Goal: Transaction & Acquisition: Subscribe to service/newsletter

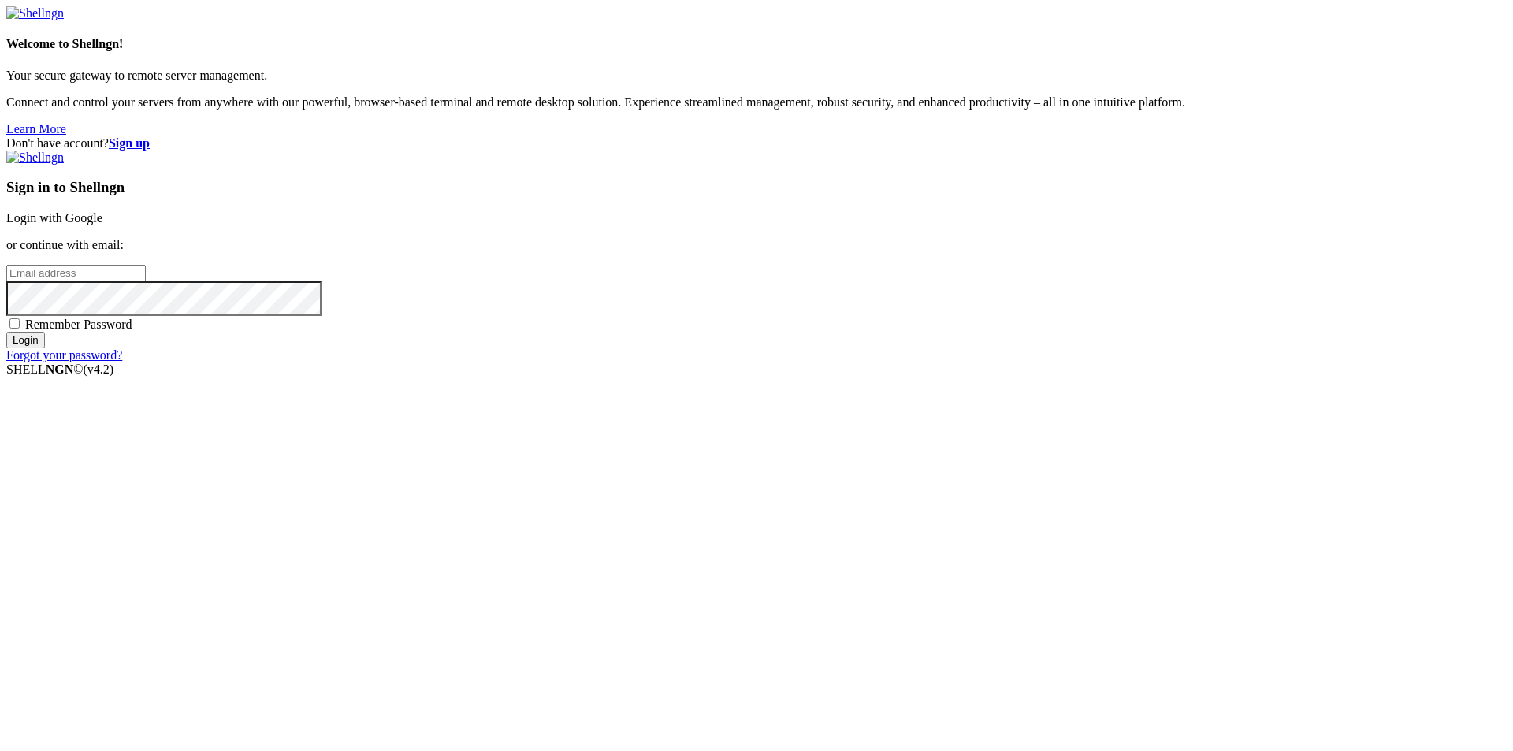
click at [146, 281] on input "email" at bounding box center [76, 273] width 140 height 17
click at [150, 136] on strong "Sign up" at bounding box center [129, 142] width 41 height 13
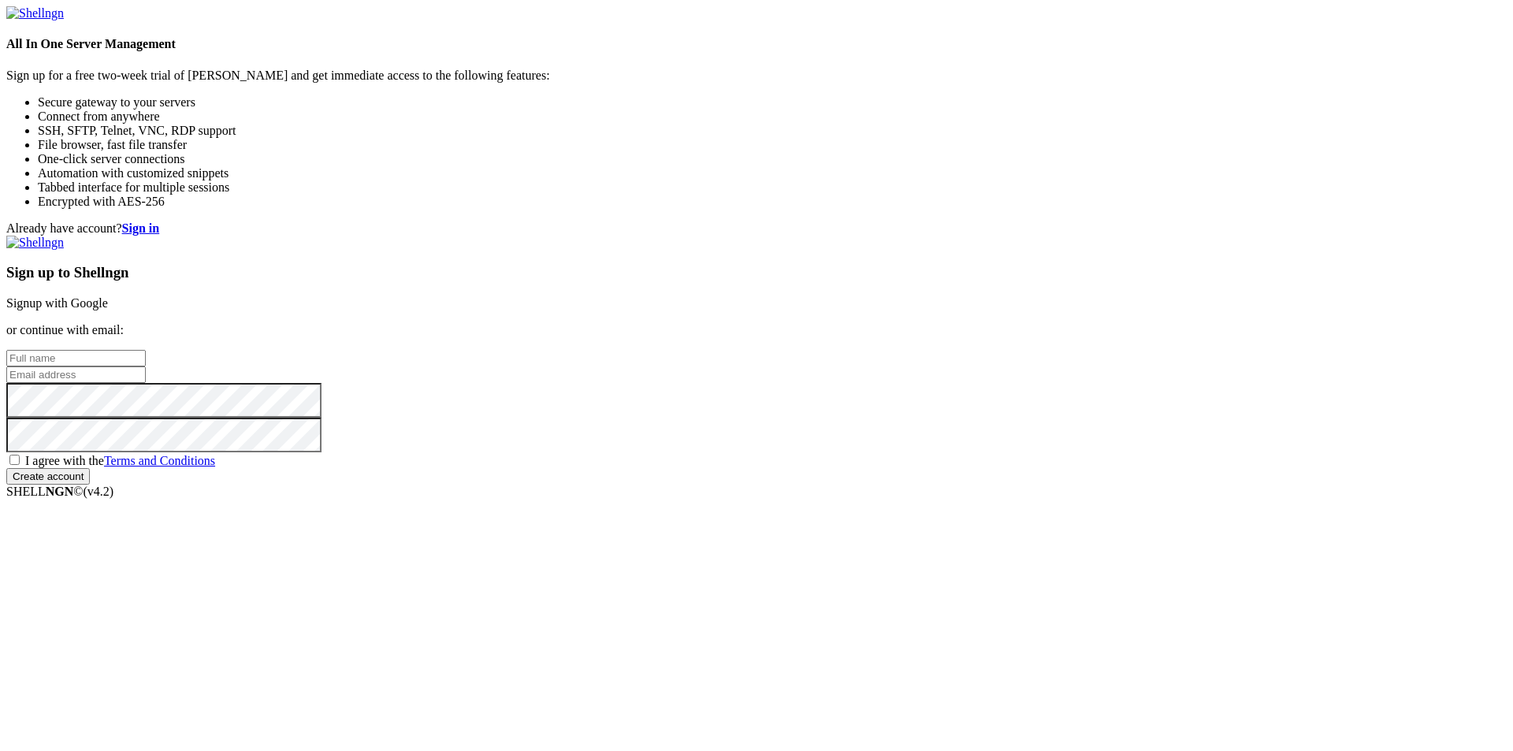
click at [146, 350] on input "text" at bounding box center [76, 358] width 140 height 17
click at [160, 222] on strong "Sign in" at bounding box center [141, 228] width 38 height 13
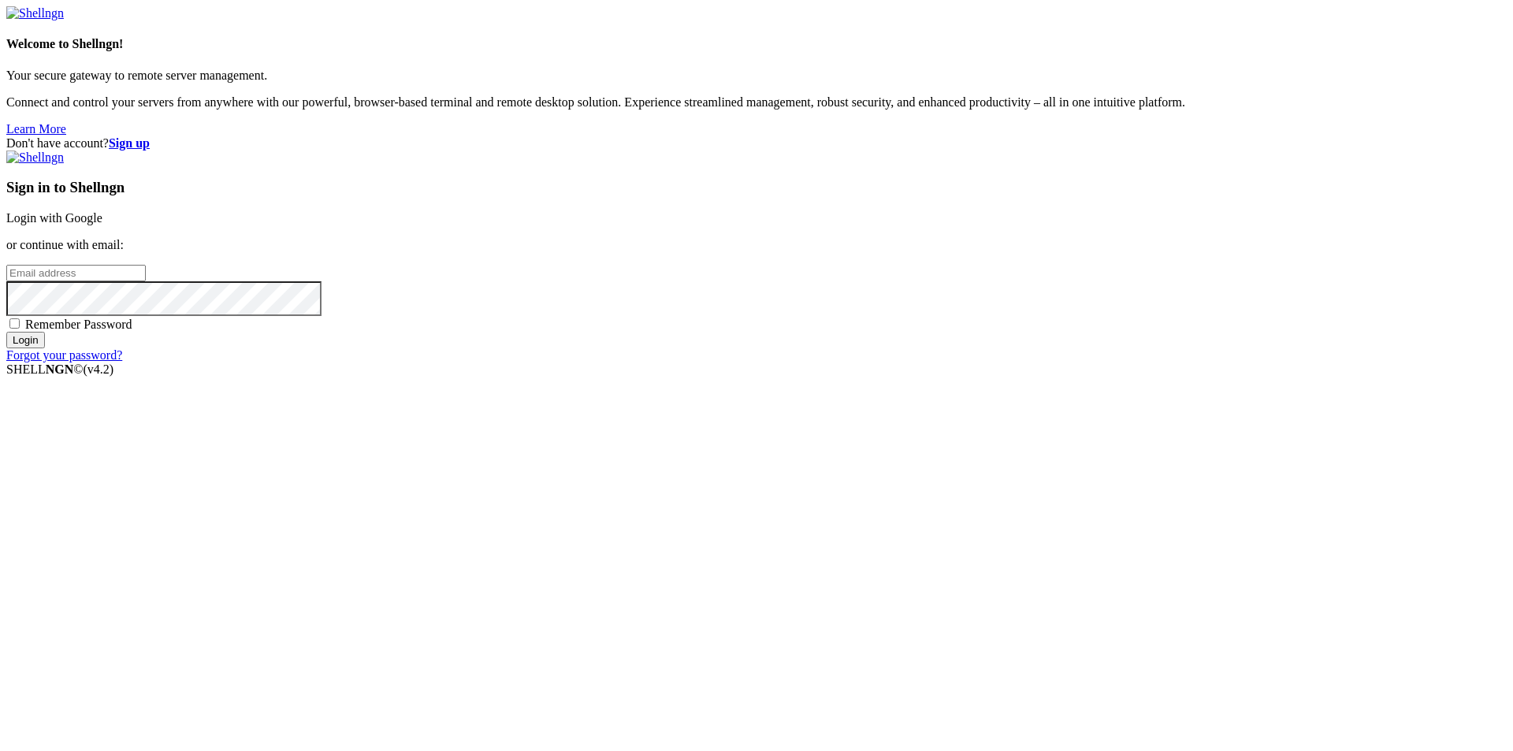
click at [146, 281] on input "email" at bounding box center [76, 273] width 140 height 17
click at [150, 136] on strong "Sign up" at bounding box center [129, 142] width 41 height 13
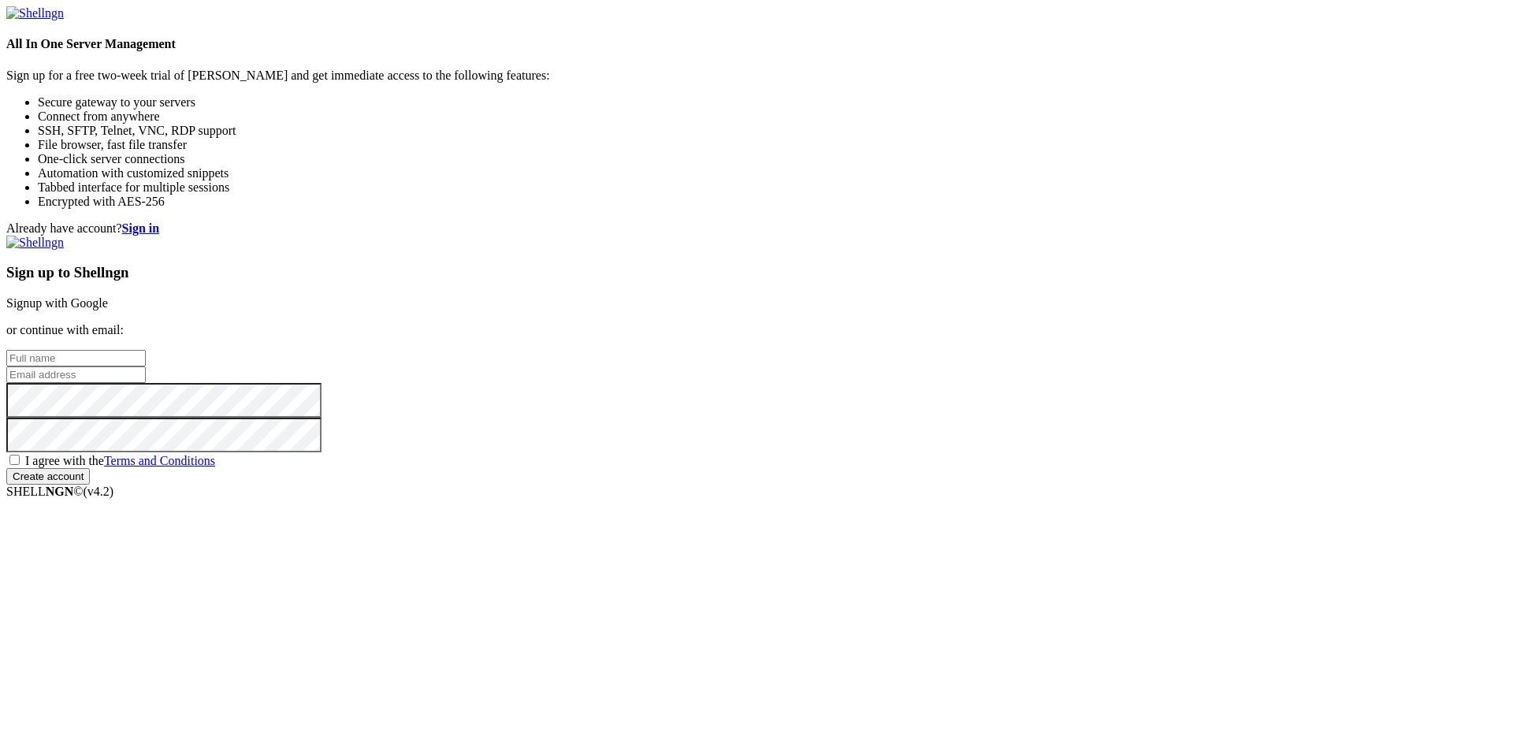
click at [146, 383] on input "email" at bounding box center [76, 375] width 140 height 17
click at [146, 350] on input "text" at bounding box center [76, 358] width 140 height 17
type input "sdf"
click at [946, 352] on div "Sign up to Shellngn Signup with Google or continue with email: sdf I agree with…" at bounding box center [756, 360] width 1501 height 249
drag, startPoint x: 925, startPoint y: 370, endPoint x: 910, endPoint y: 387, distance: 22.9
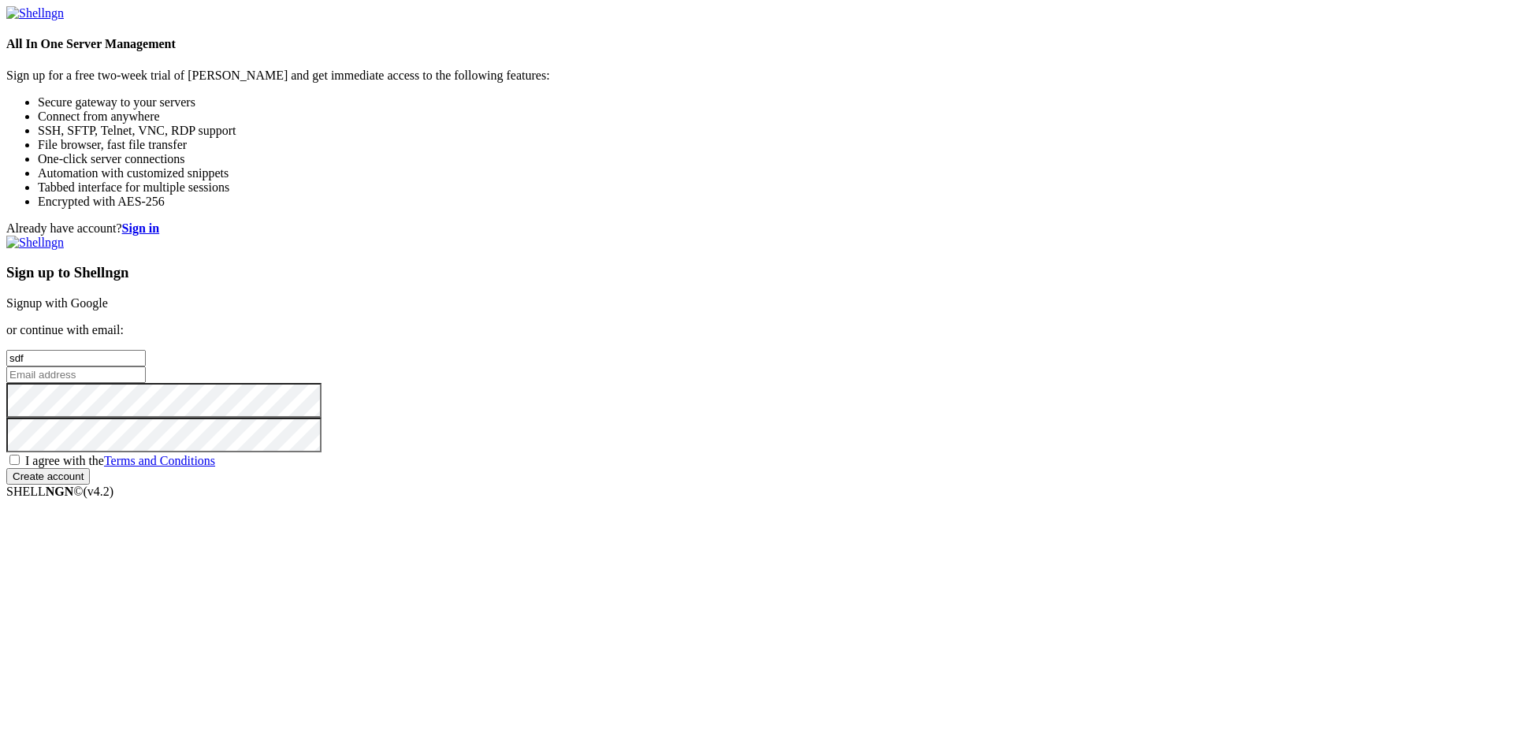
click at [146, 370] on input "email" at bounding box center [76, 375] width 140 height 17
paste input "baceyay771@litepax.com"
type input "baceyay771@litepax.com"
click at [833, 468] on div "I agree with the Terms and Conditions" at bounding box center [756, 460] width 1501 height 16
click at [215, 467] on span "I agree with the Terms and Conditions" at bounding box center [120, 460] width 190 height 13
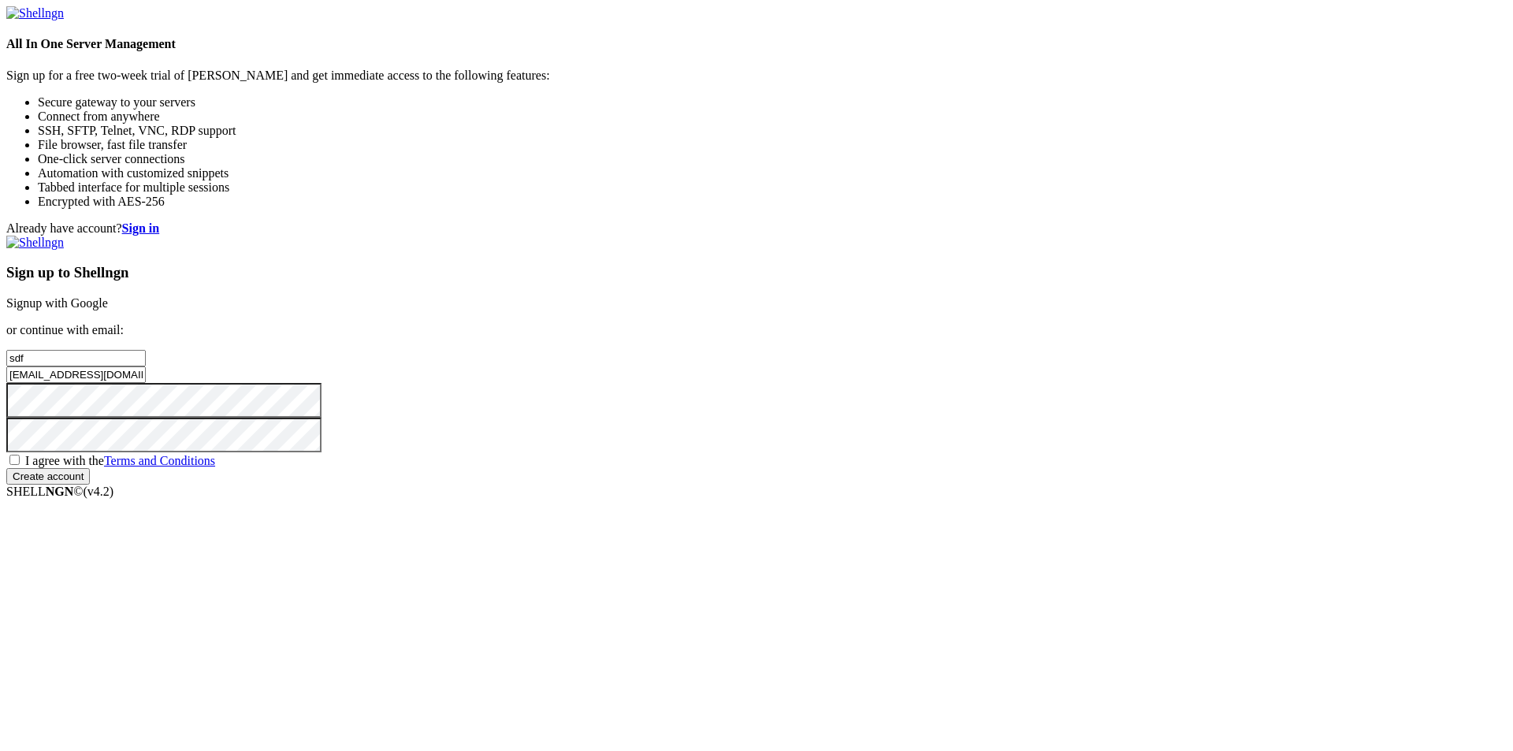
click at [20, 465] on input "I agree with the Terms and Conditions" at bounding box center [14, 460] width 10 height 10
checkbox input "true"
drag, startPoint x: 914, startPoint y: 568, endPoint x: 906, endPoint y: 565, distance: 9.2
click at [90, 485] on input "Create account" at bounding box center [48, 476] width 84 height 17
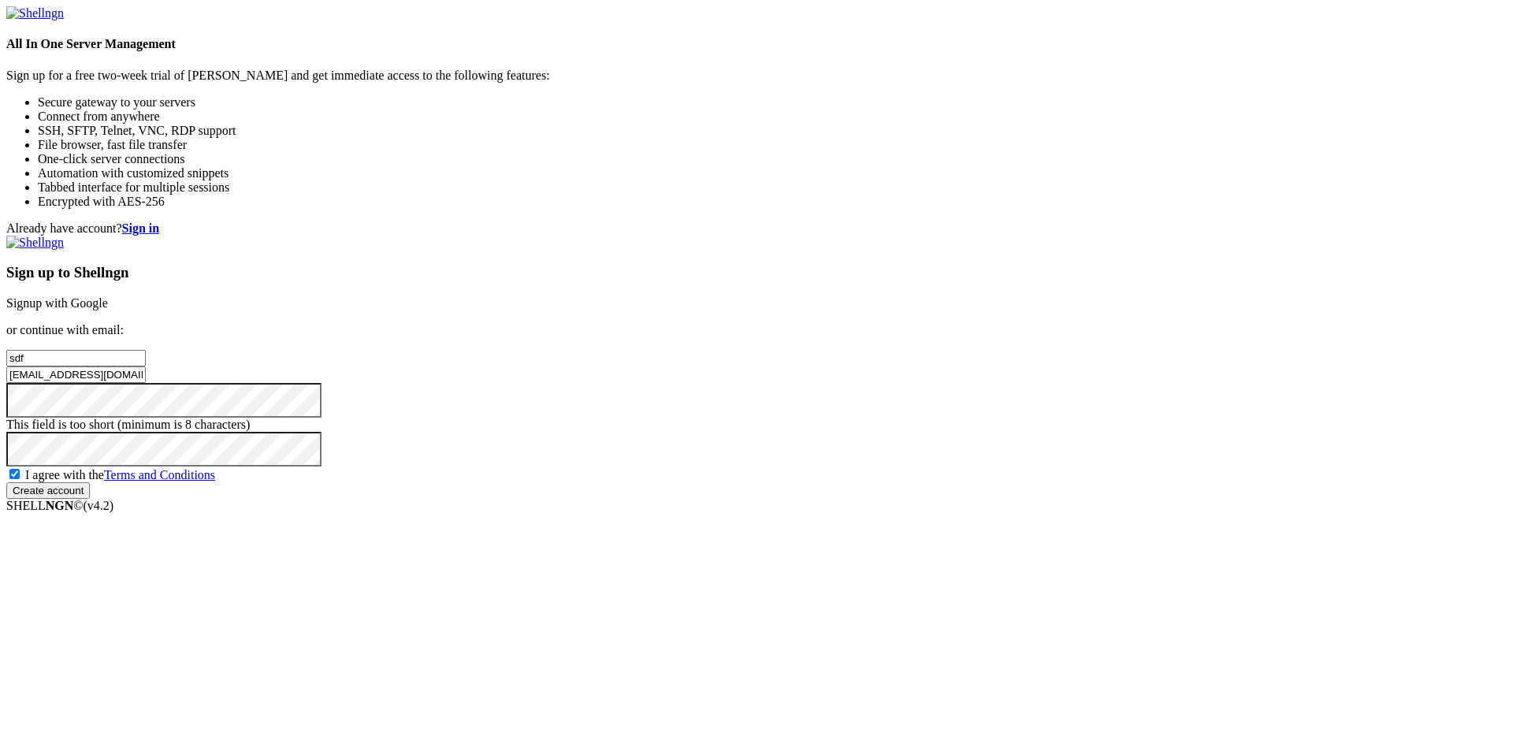
click at [601, 408] on div "Already have account? Sign in Sign up to Shellngn Signup with Google or continu…" at bounding box center [756, 360] width 1501 height 277
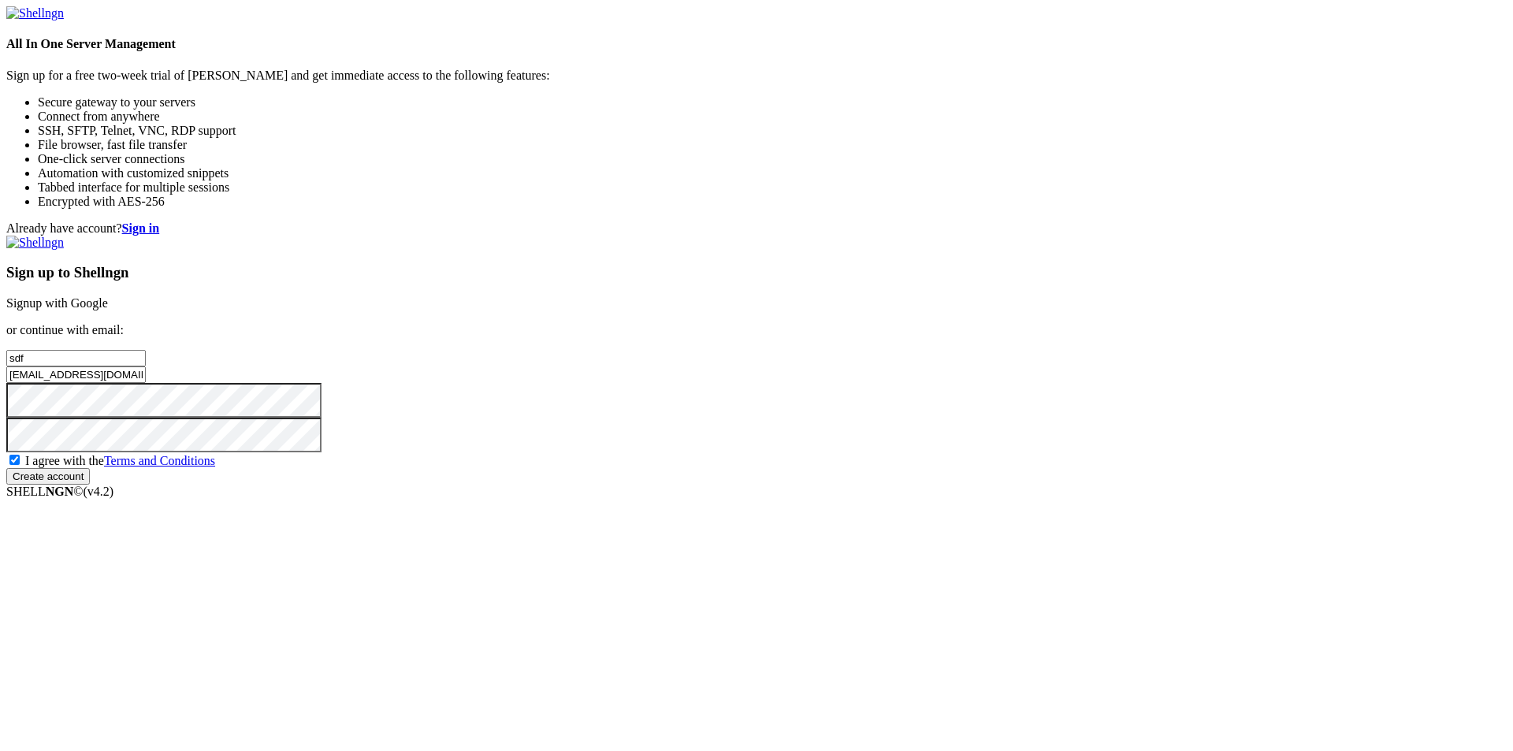
click at [6, 468] on input "Create account" at bounding box center [48, 476] width 84 height 17
click at [90, 485] on input "Create account" at bounding box center [48, 476] width 84 height 17
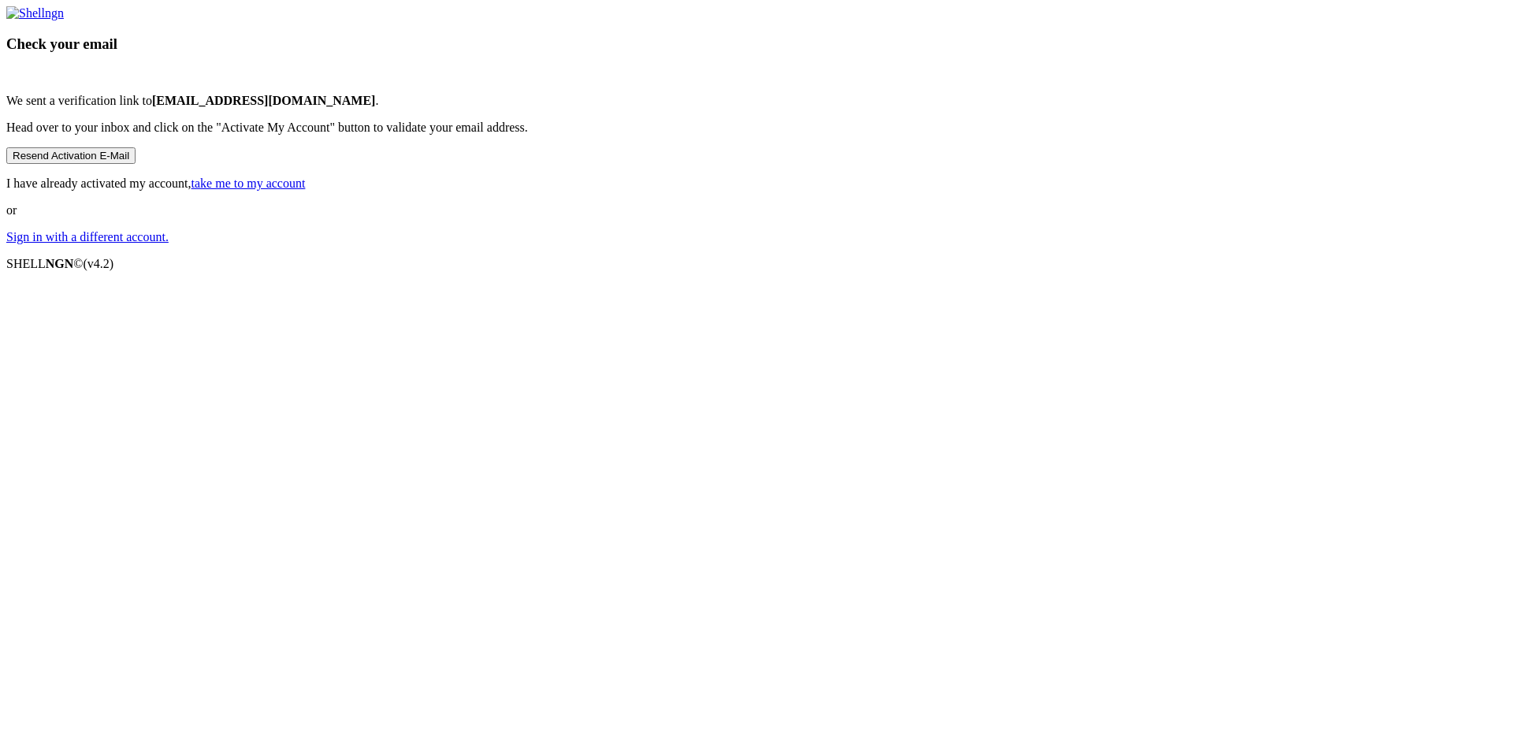
click at [306, 190] on link "take me to my account" at bounding box center [249, 183] width 114 height 13
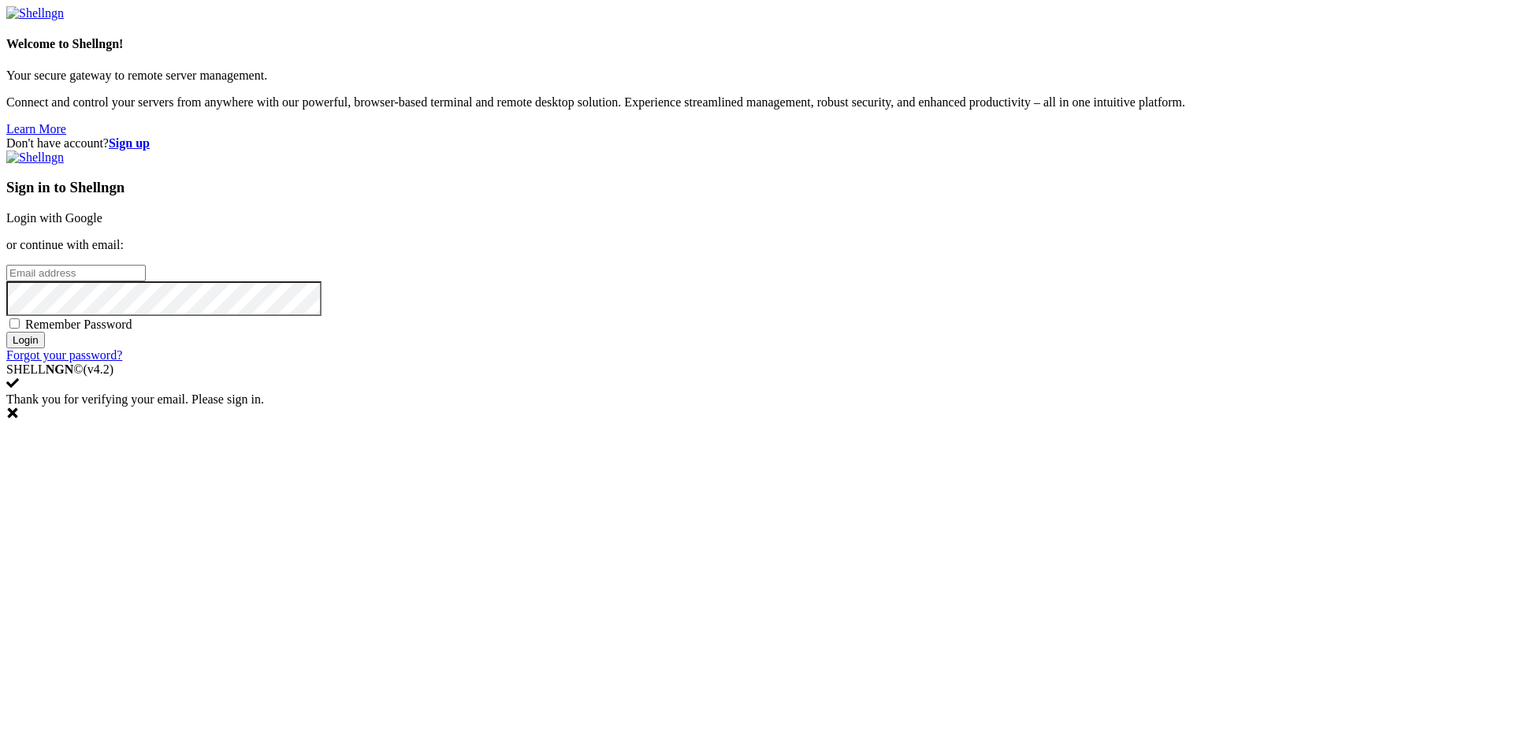
click at [146, 281] on input "email" at bounding box center [76, 273] width 140 height 17
paste input "baceyay771@litepax.com"
type input "baceyay771@litepax.com"
click at [45, 348] on input "Login" at bounding box center [25, 340] width 39 height 17
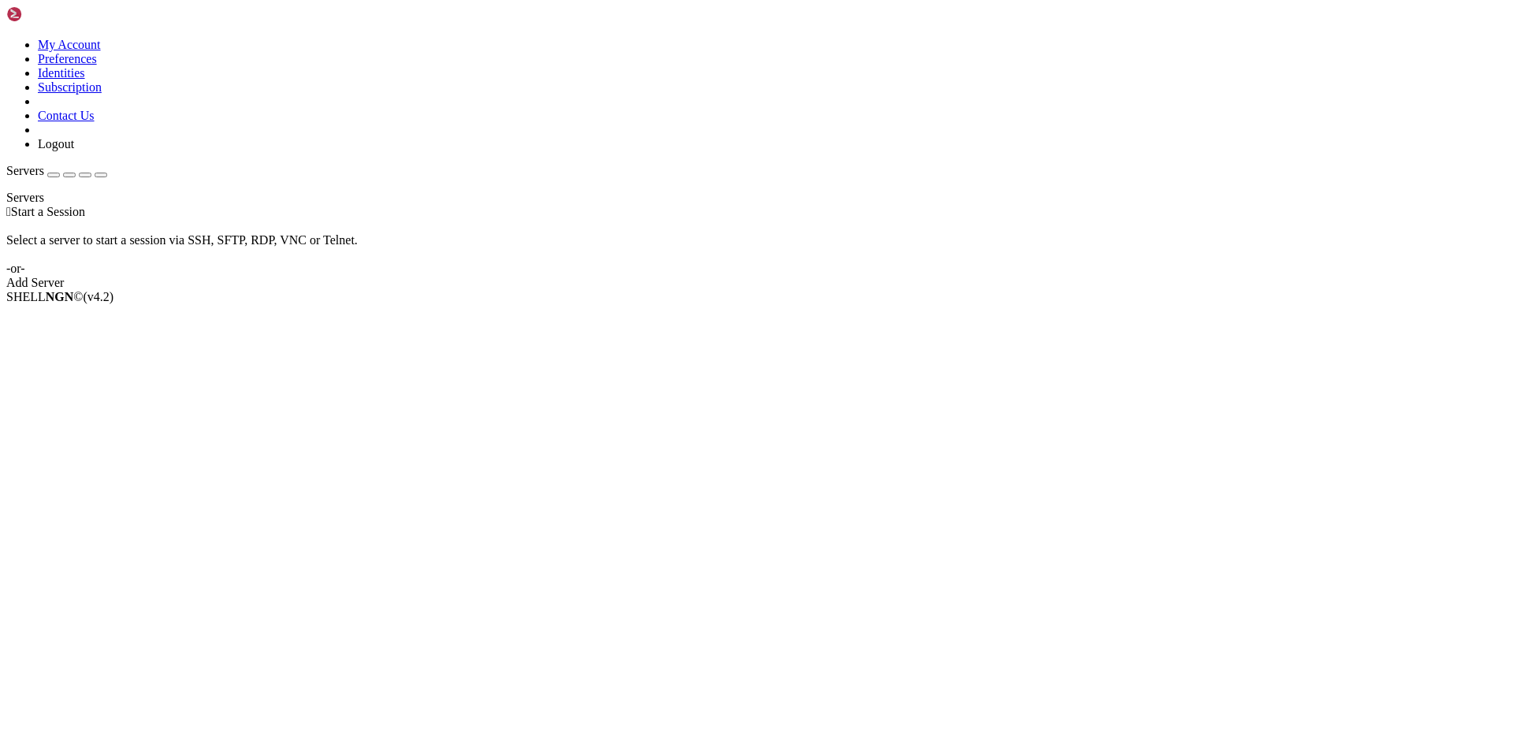
click at [832, 290] on div " Start a Session Select a server to start a session via SSH, SFTP, RDP, VNC or…" at bounding box center [756, 247] width 1501 height 85
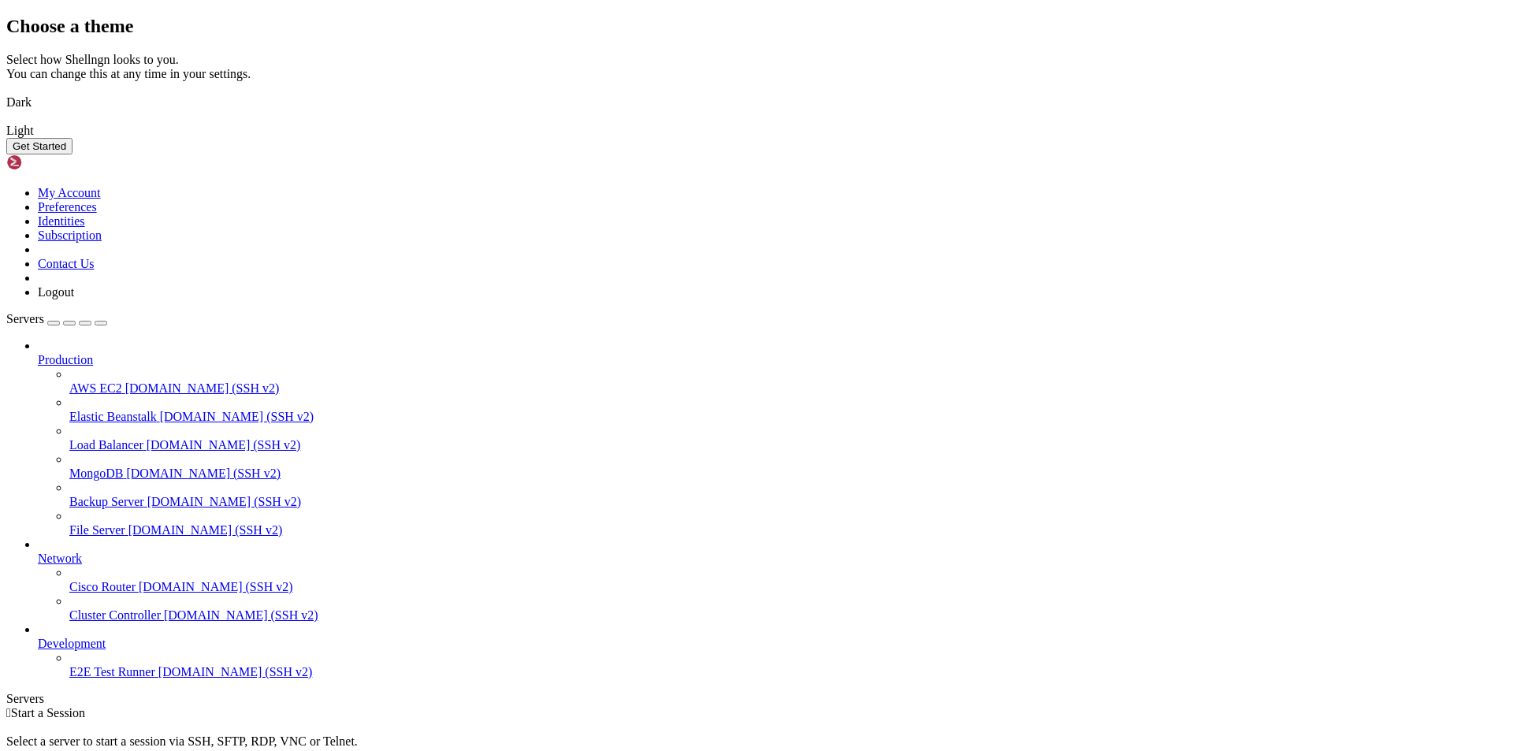
click at [6, 92] on img at bounding box center [6, 92] width 0 height 0
click at [73, 155] on button "Get Started" at bounding box center [39, 146] width 66 height 17
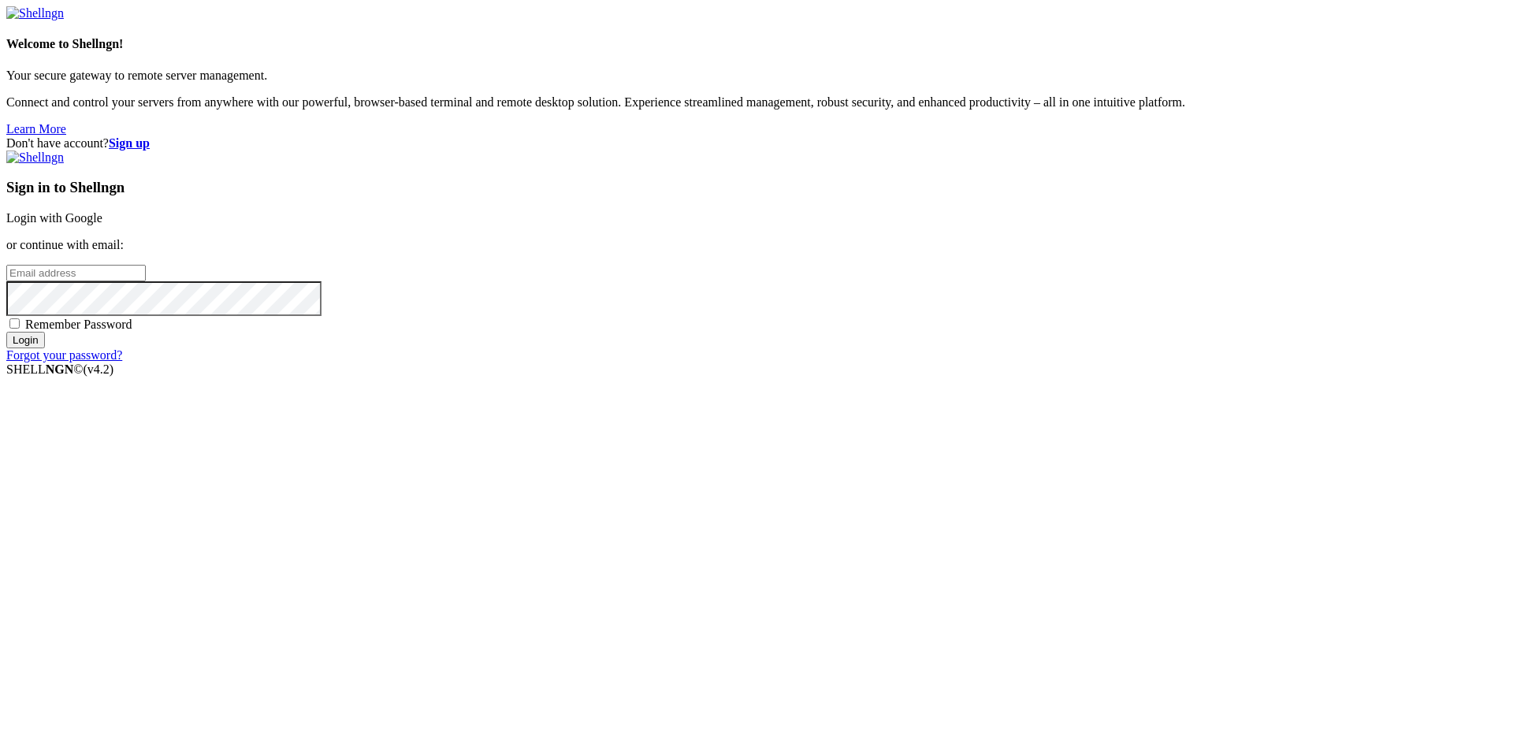
click at [146, 281] on input "email" at bounding box center [76, 273] width 140 height 17
click at [102, 225] on link "Login with Google" at bounding box center [54, 217] width 96 height 13
click at [270, 106] on div "Welcome to Shellngn! Your secure gateway to remote server management. Connect a…" at bounding box center [756, 71] width 1501 height 130
click at [43, 22] on div "Welcome to Shellngn! Your secure gateway to remote server management. Connect a…" at bounding box center [756, 71] width 1501 height 130
click at [64, 20] on img at bounding box center [35, 13] width 58 height 14
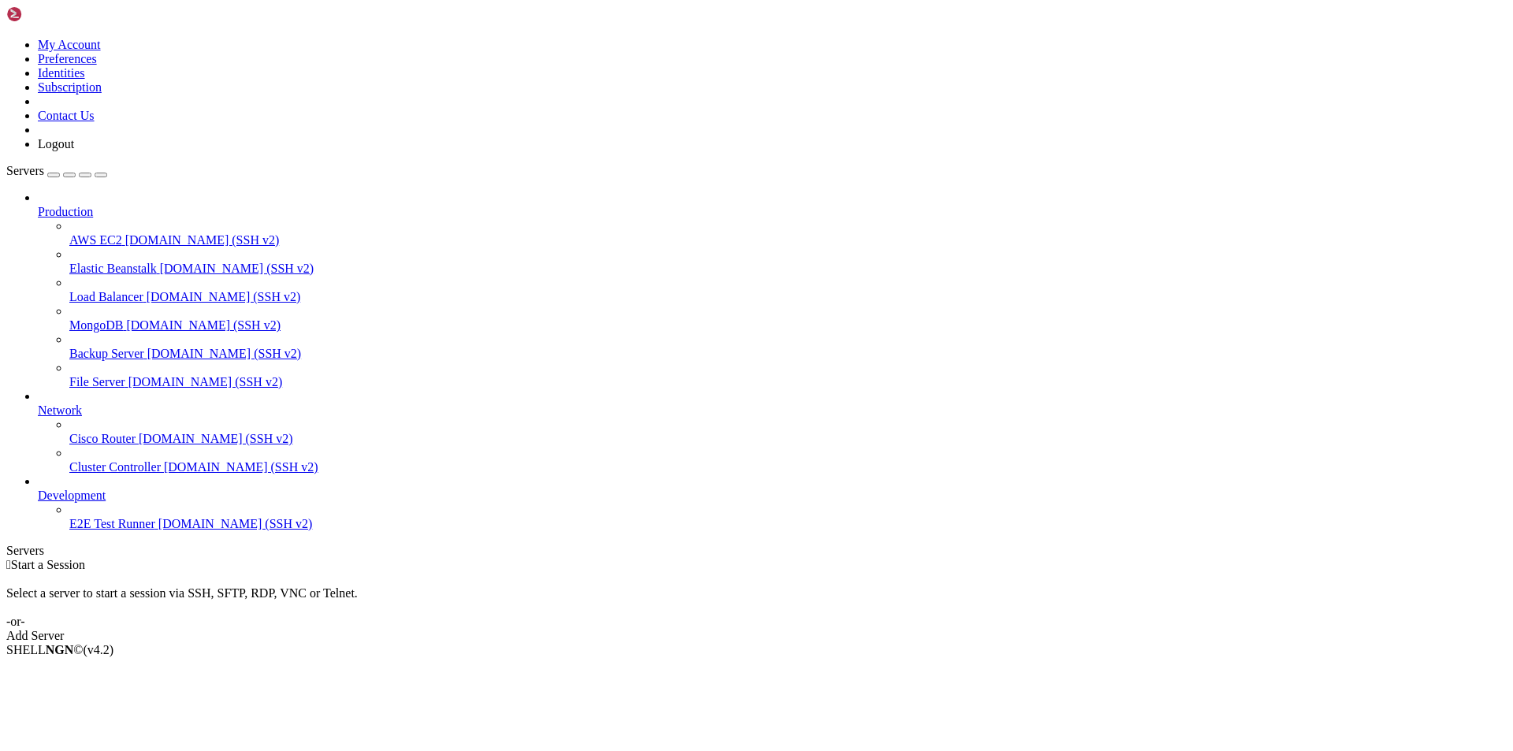
click at [861, 558] on div " Start a Session Select a server to start a session via SSH, SFTP, RDP, VNC or…" at bounding box center [756, 600] width 1501 height 85
click at [862, 629] on link "Add Server" at bounding box center [756, 636] width 1501 height 14
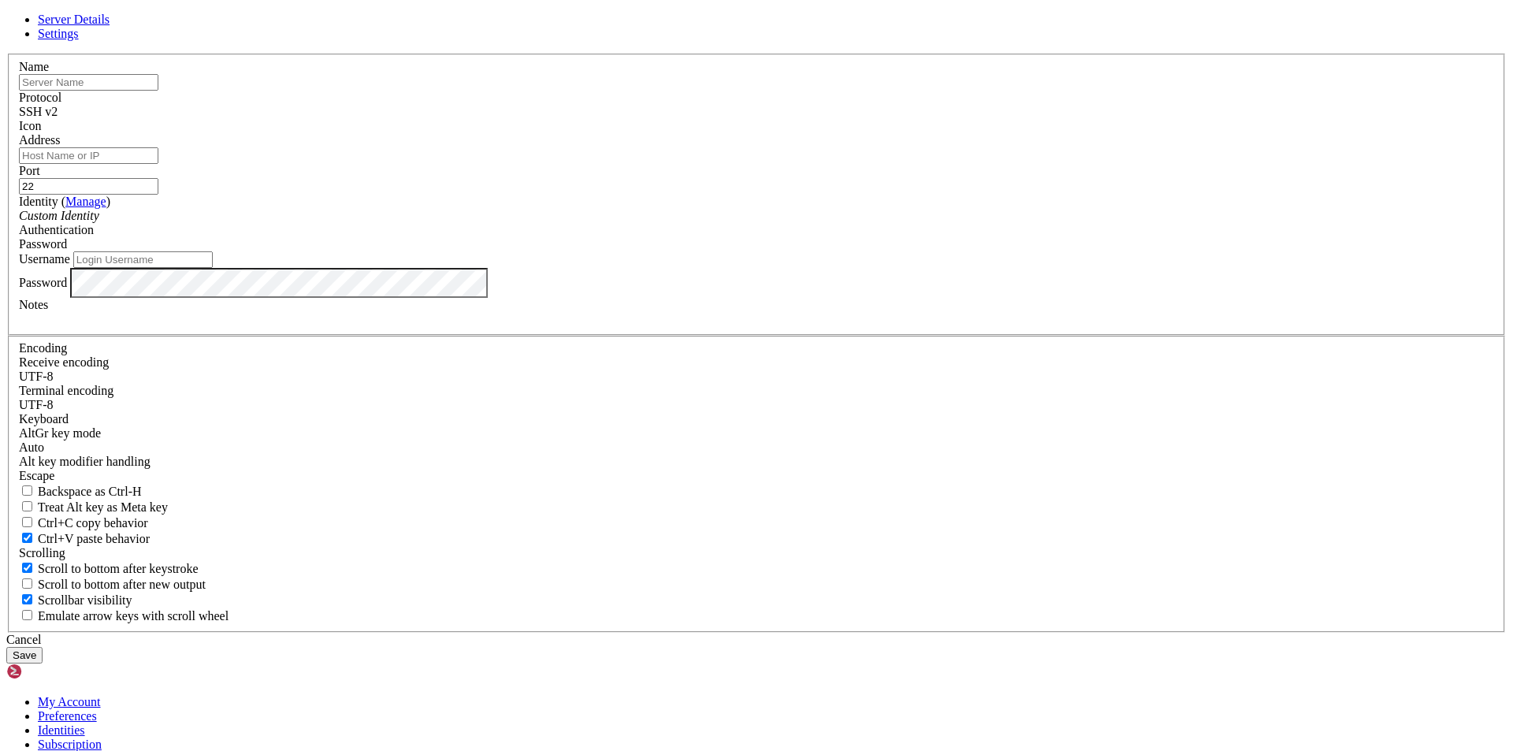
click at [158, 91] on input "text" at bounding box center [89, 82] width 140 height 17
click at [6, 54] on icon at bounding box center [6, 54] width 0 height 0
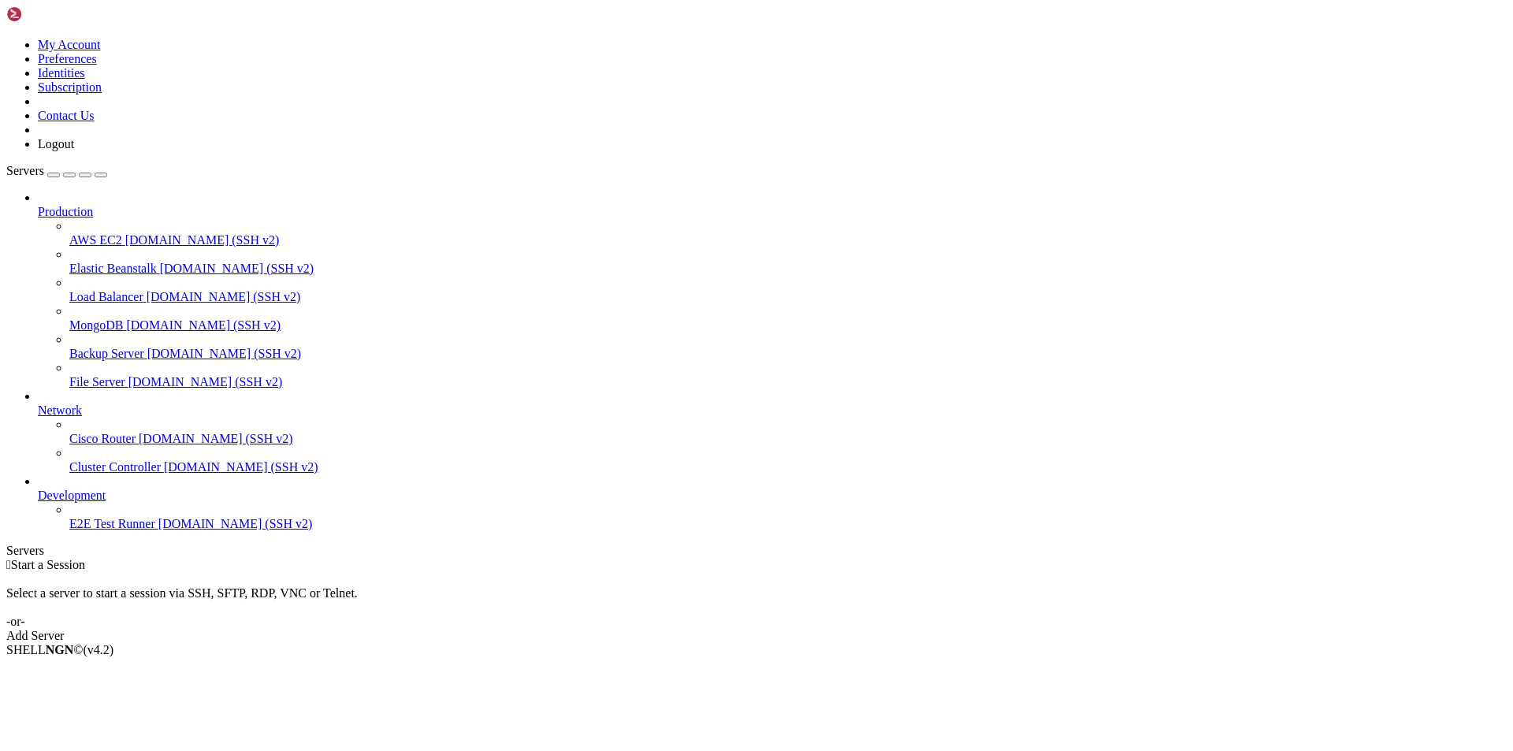
click at [82, 404] on span "Network" at bounding box center [60, 410] width 44 height 13
click at [93, 205] on span "Production" at bounding box center [65, 211] width 55 height 13
click at [38, 205] on icon at bounding box center [38, 205] width 0 height 0
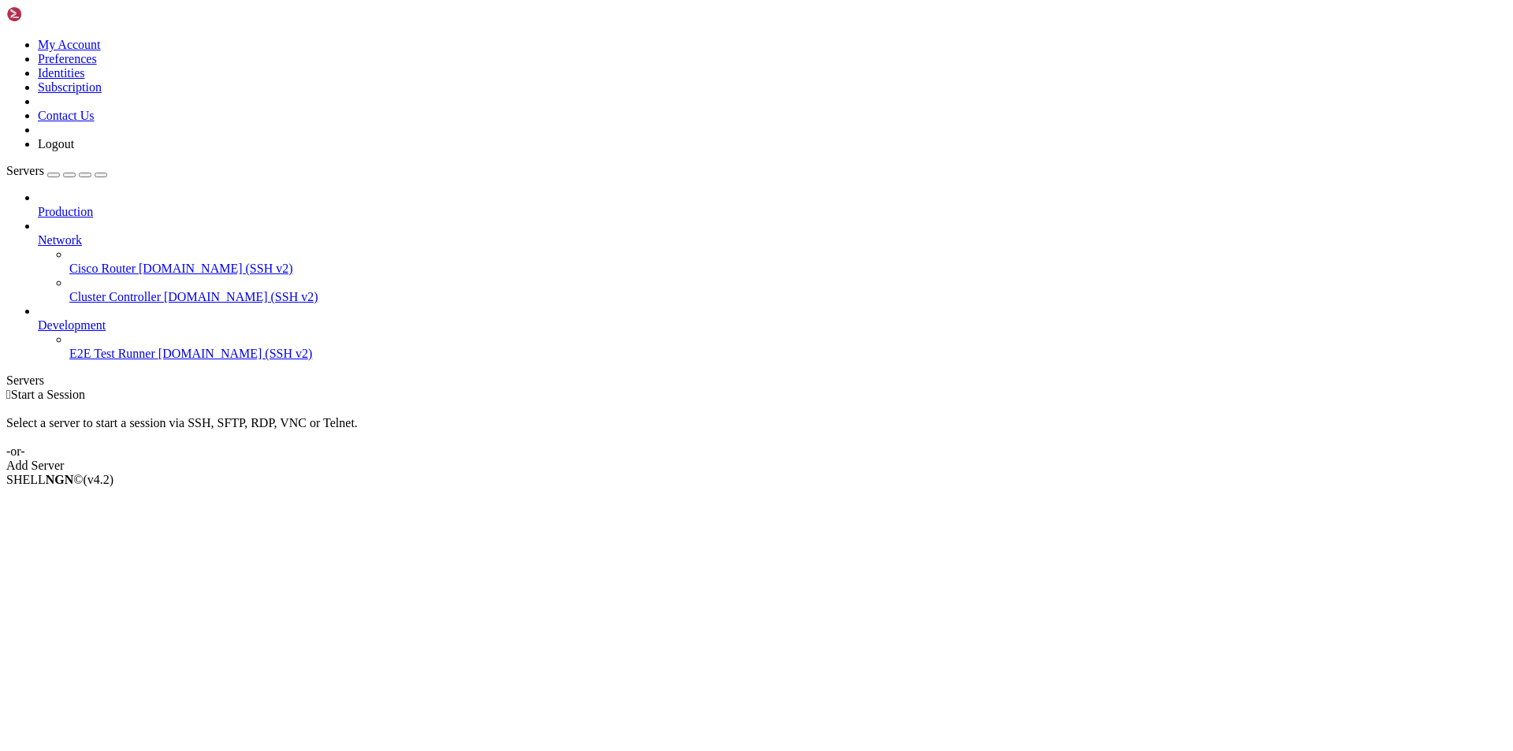
click at [38, 233] on icon at bounding box center [38, 233] width 0 height 0
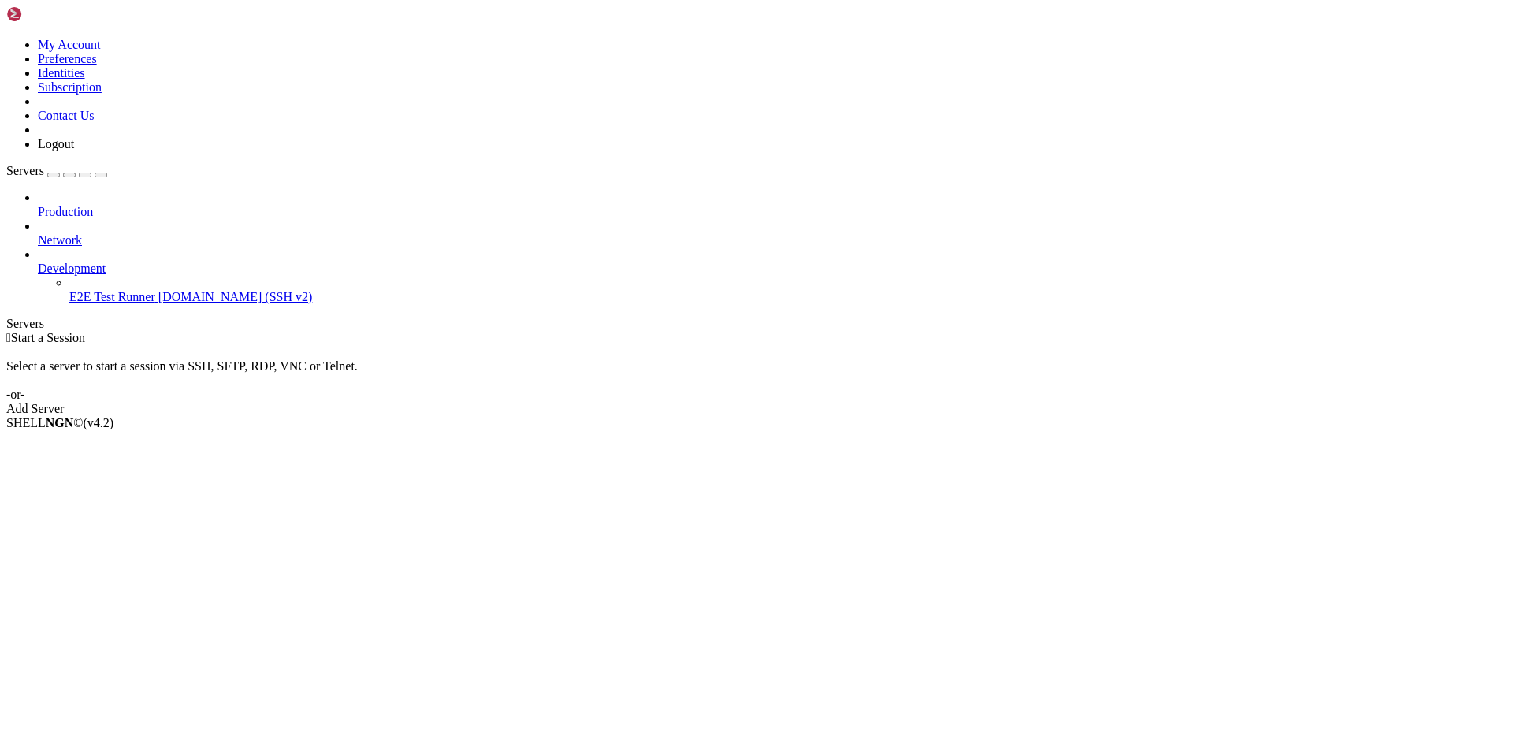
click at [175, 248] on div at bounding box center [772, 255] width 1469 height 14
click at [38, 262] on icon at bounding box center [38, 262] width 0 height 0
click at [396, 331] on div " Start a Session Select a server to start a session via SSH, SFTP, RDP, VNC or…" at bounding box center [756, 373] width 1501 height 85
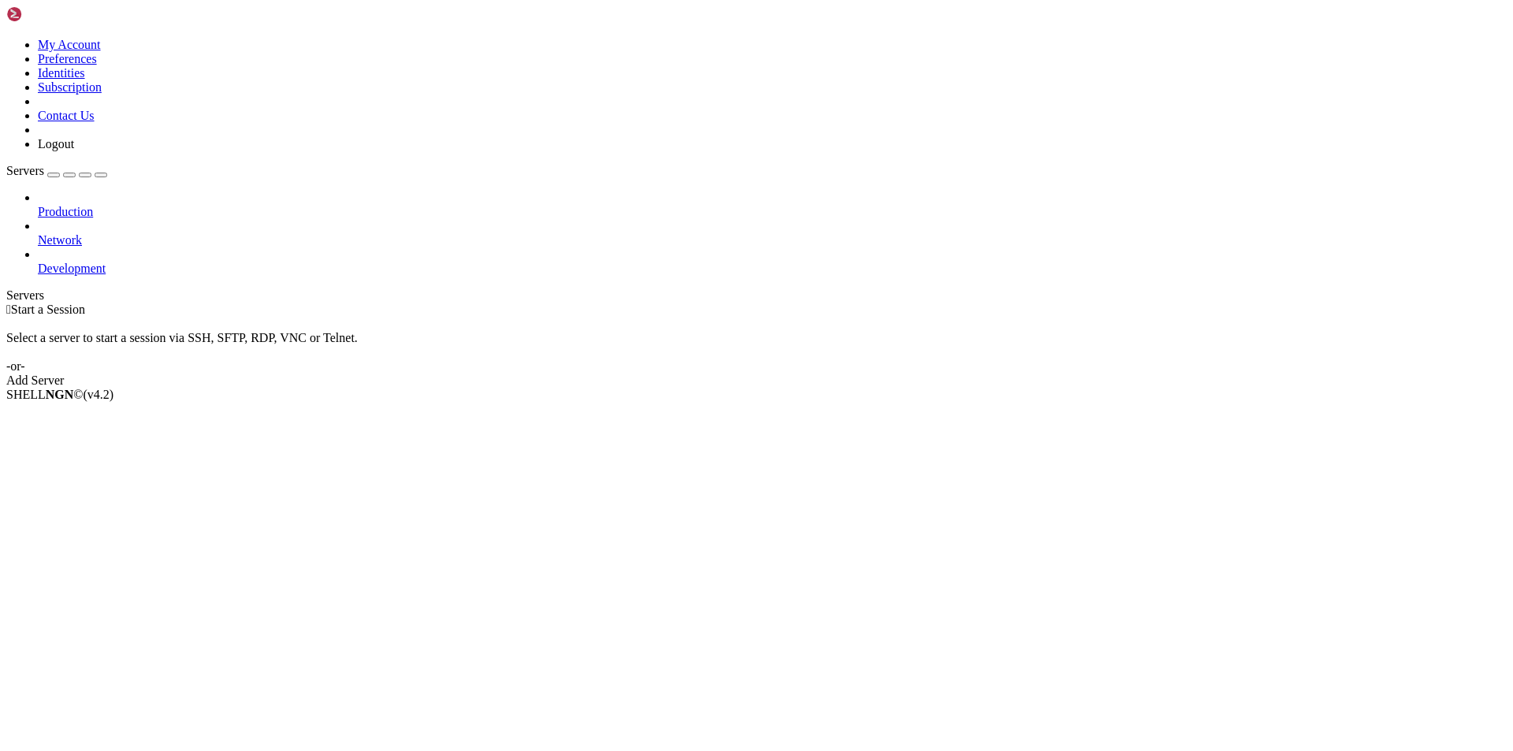
click at [895, 374] on link "Add Server" at bounding box center [756, 381] width 1501 height 14
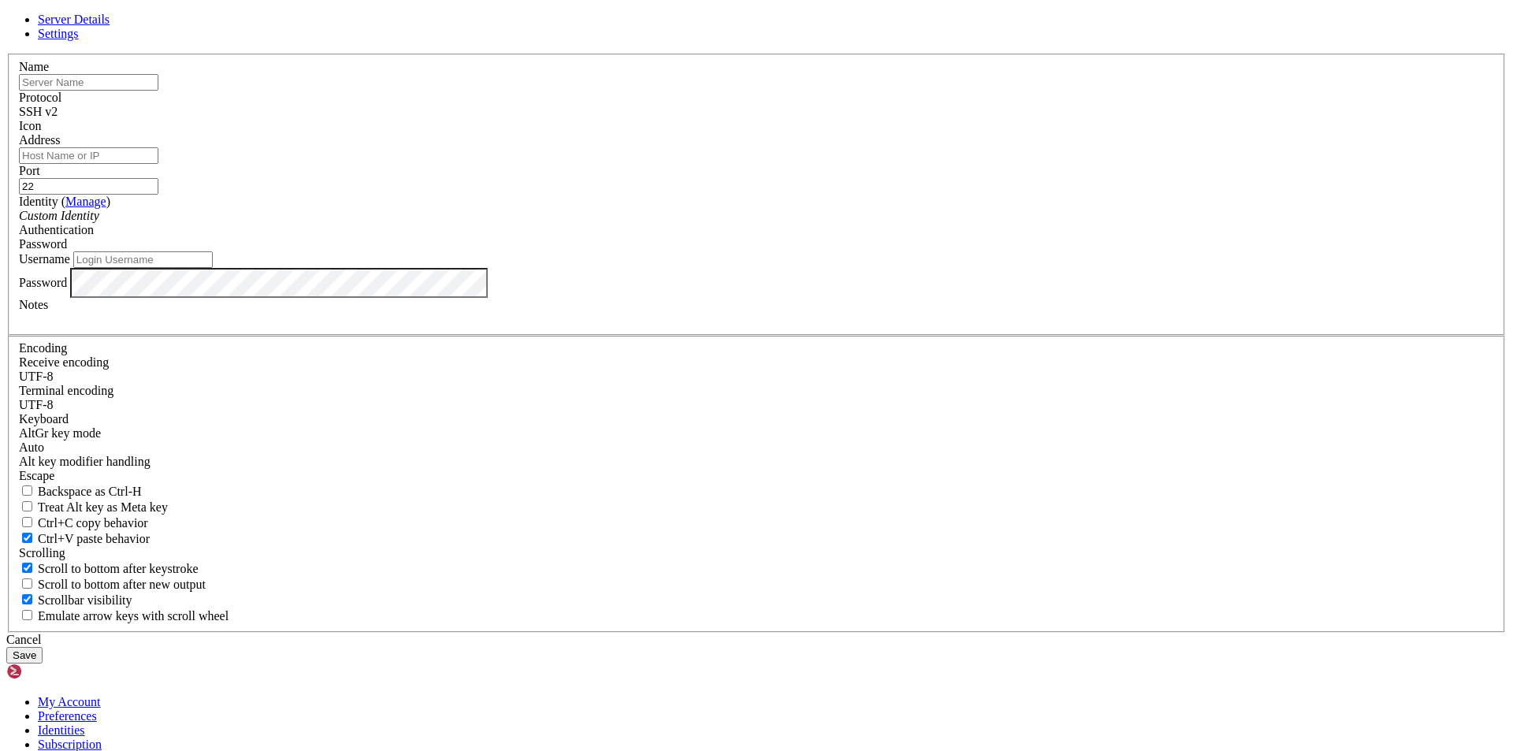
click at [6, 54] on link at bounding box center [6, 54] width 0 height 0
